Goal: Find specific page/section: Find specific page/section

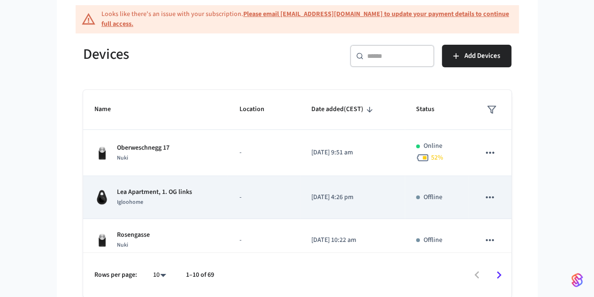
scroll to position [55, 0]
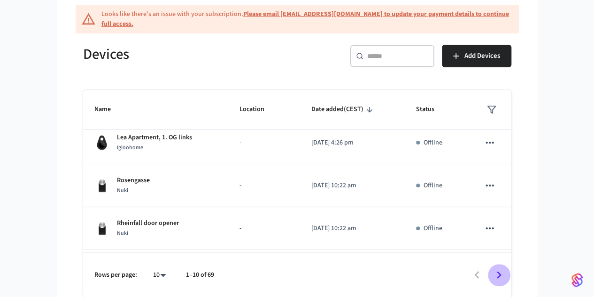
click at [507, 274] on icon "Go to next page" at bounding box center [499, 274] width 15 height 15
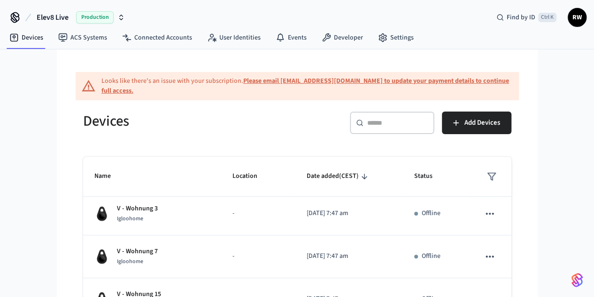
scroll to position [67, 0]
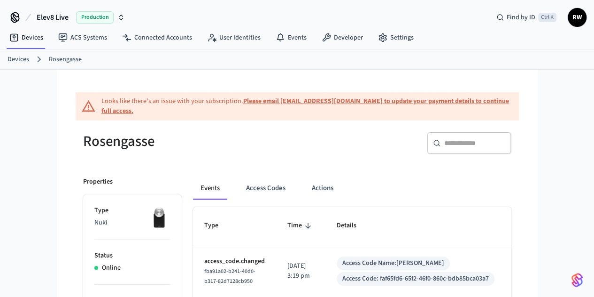
click at [16, 61] on link "Devices" at bounding box center [19, 60] width 22 height 10
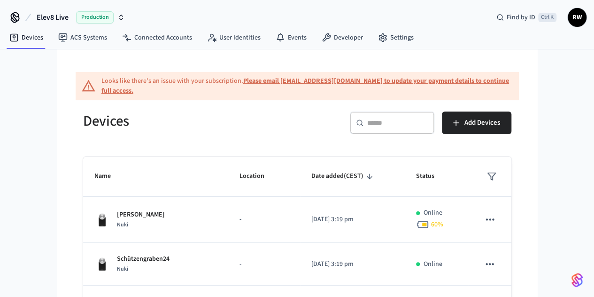
click at [429, 122] on input "text" at bounding box center [397, 122] width 61 height 9
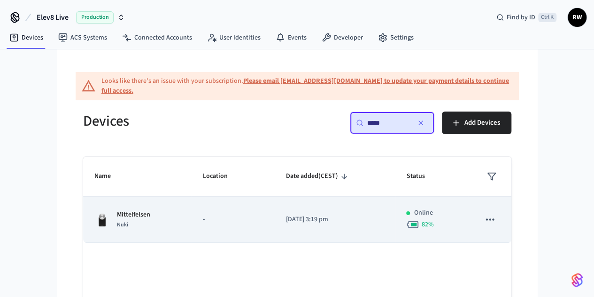
type input "*****"
click at [290, 205] on td "2025/08/13 at 3:19 pm" at bounding box center [335, 219] width 121 height 46
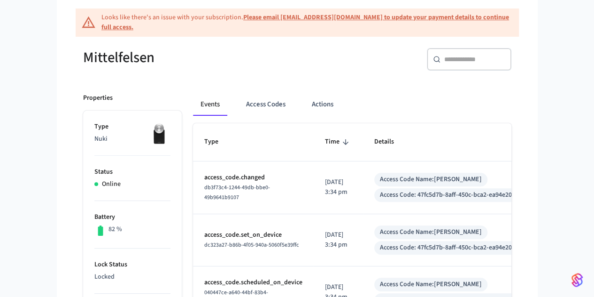
scroll to position [84, 0]
click at [245, 103] on button "Access Codes" at bounding box center [266, 104] width 55 height 23
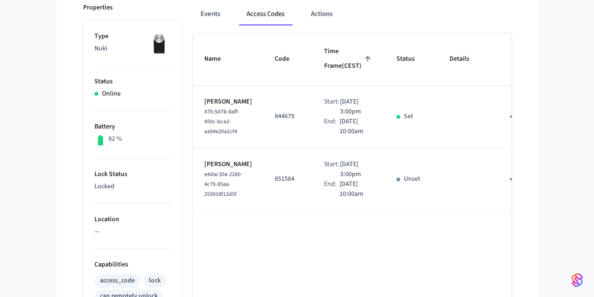
scroll to position [175, 0]
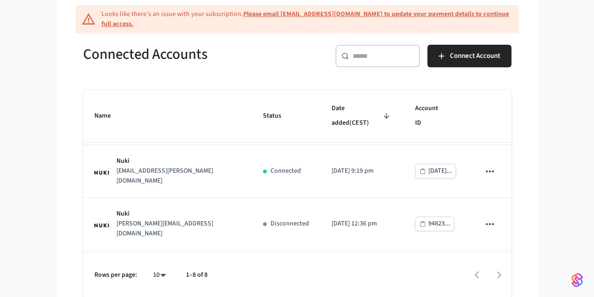
scroll to position [212, 0]
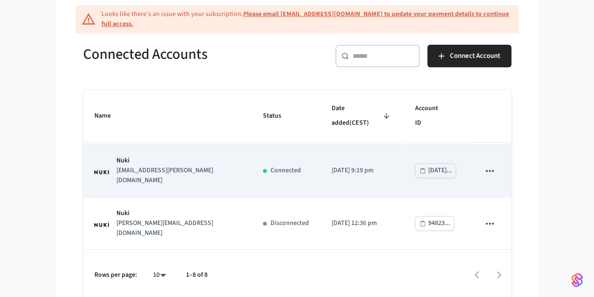
click at [209, 148] on td "Nuki reto.wyss@elevater.ch" at bounding box center [167, 170] width 169 height 53
